Goal: Find specific page/section: Find specific page/section

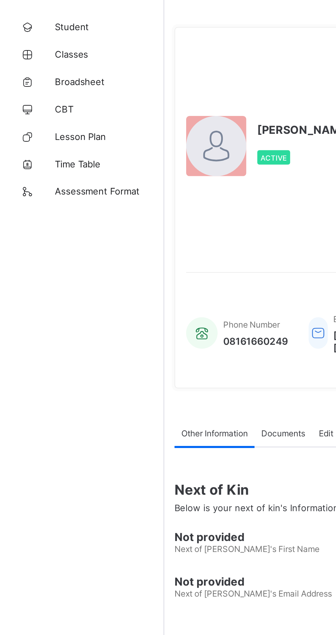
click at [45, 63] on link "Broadsheet" at bounding box center [41, 69] width 82 height 14
